Goal: Register for event/course

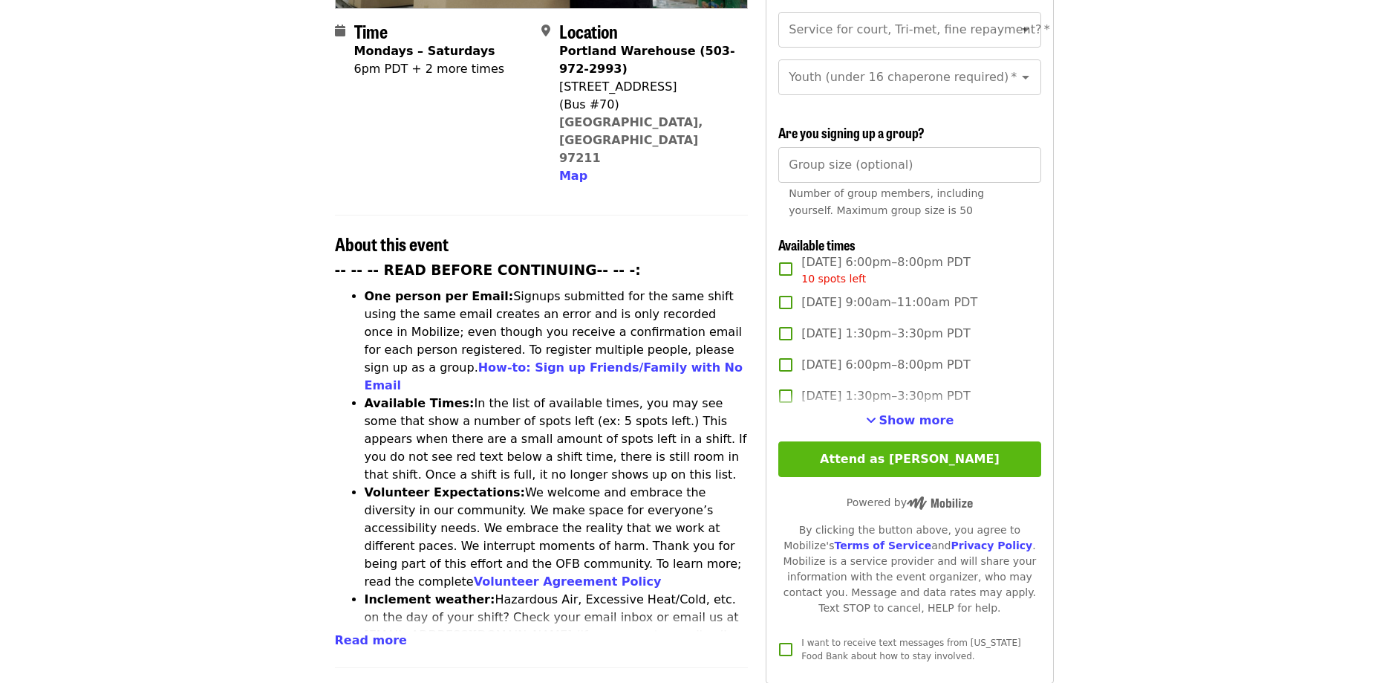
scroll to position [17, 0]
click at [927, 413] on span "Show more" at bounding box center [916, 420] width 75 height 14
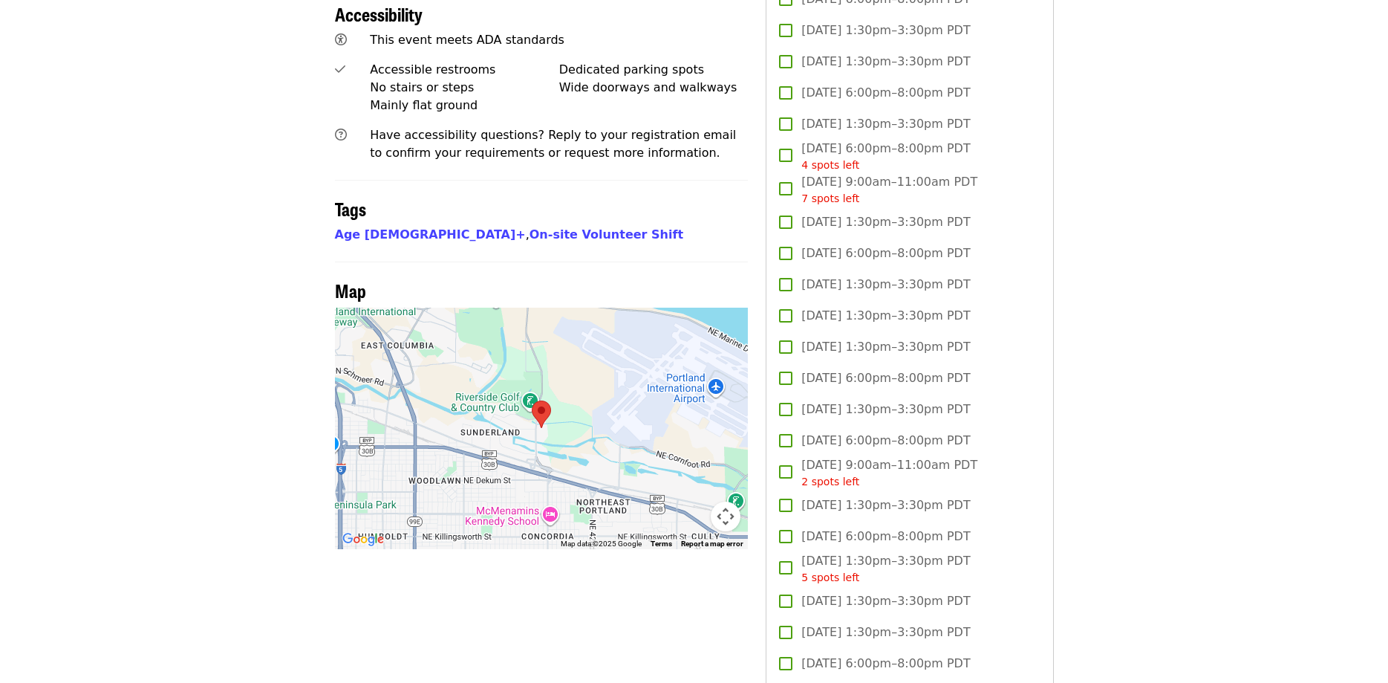
scroll to position [1364, 0]
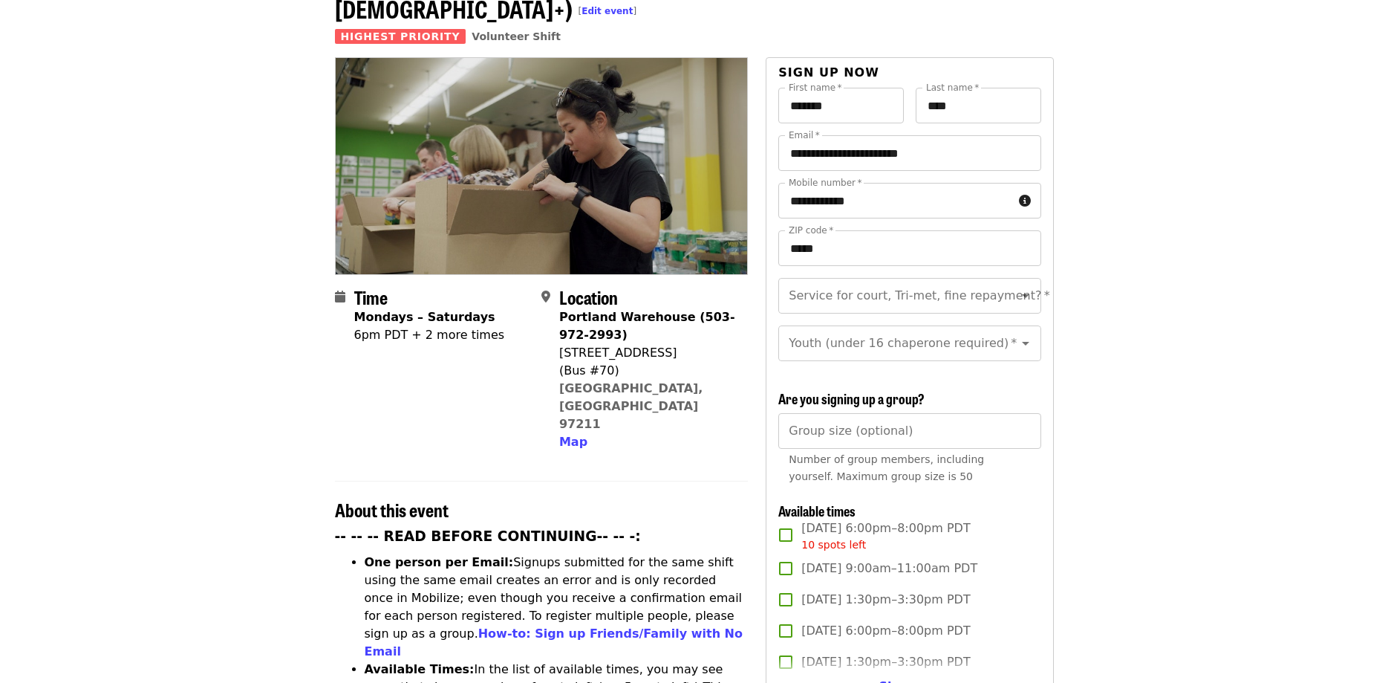
scroll to position [152, 0]
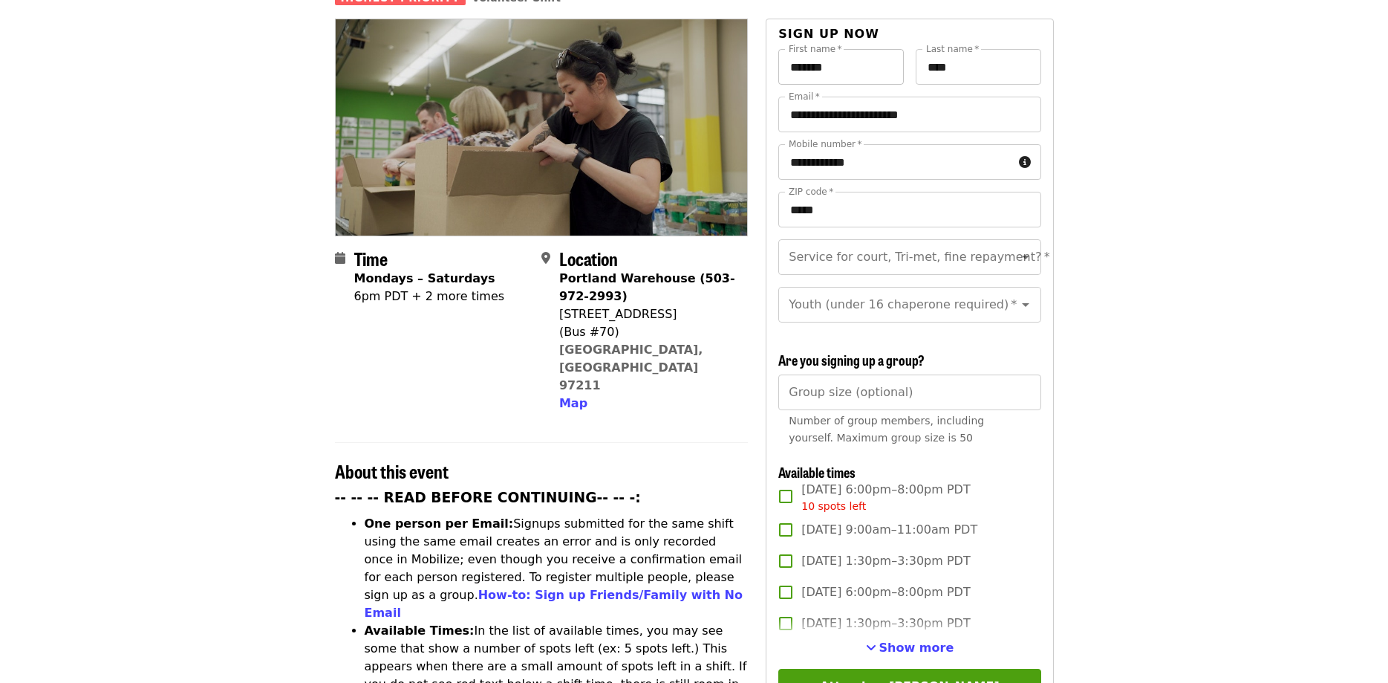
click at [808, 49] on input "*******" at bounding box center [841, 67] width 126 height 36
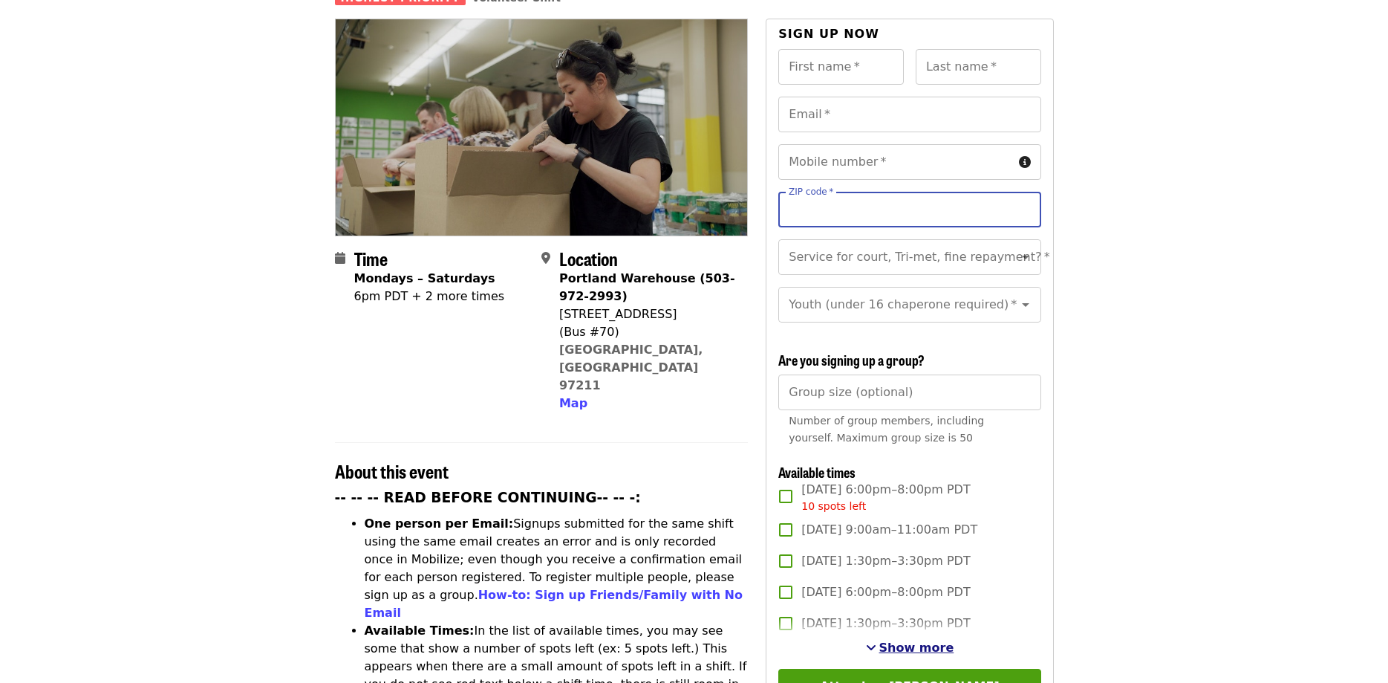
click at [894, 640] on span "Show more" at bounding box center [916, 647] width 75 height 14
